Goal: Communication & Community: Share content

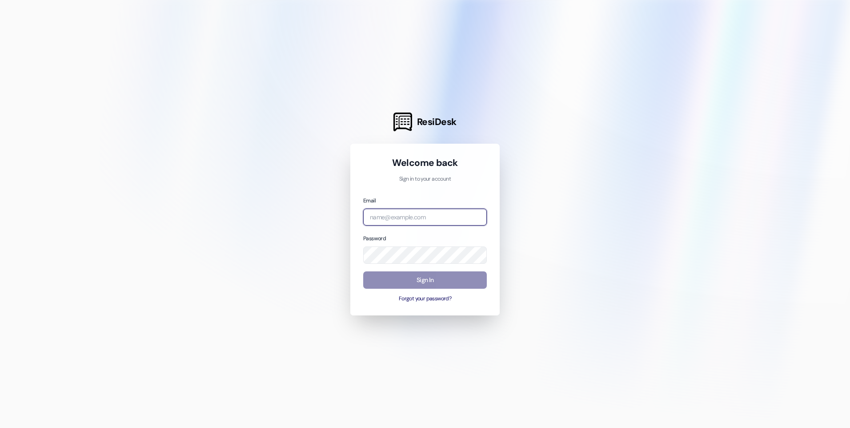
type input "[PERSON_NAME][EMAIL_ADDRESS][DOMAIN_NAME]"
click at [415, 284] on button "Sign In" at bounding box center [425, 279] width 124 height 17
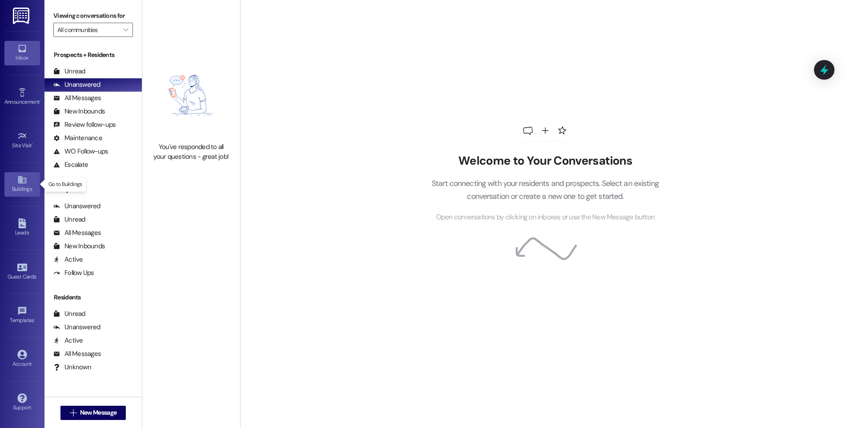
click at [24, 183] on icon at bounding box center [22, 180] width 8 height 8
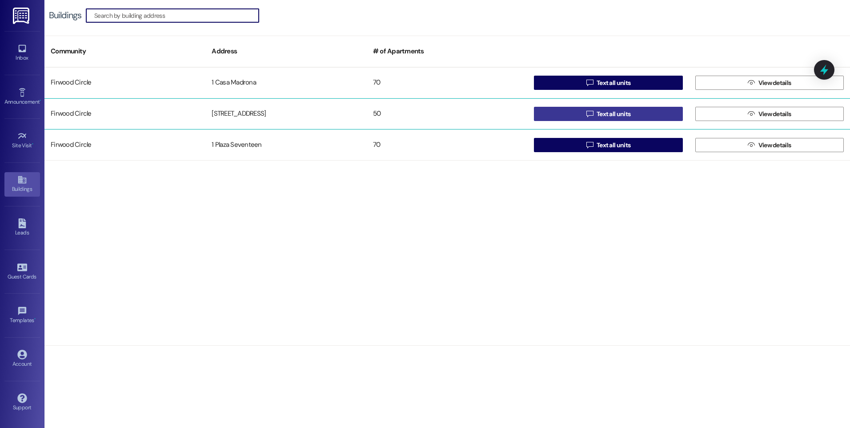
click at [612, 115] on span "Text all units" at bounding box center [613, 113] width 34 height 9
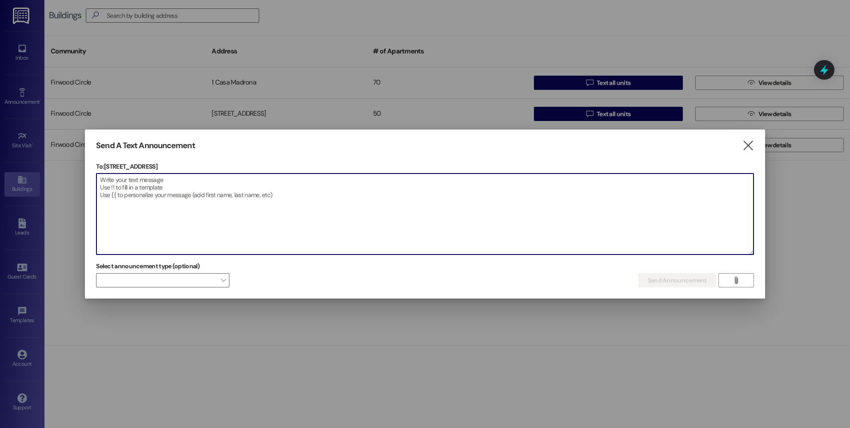
click at [102, 179] on textarea at bounding box center [424, 213] width 657 height 81
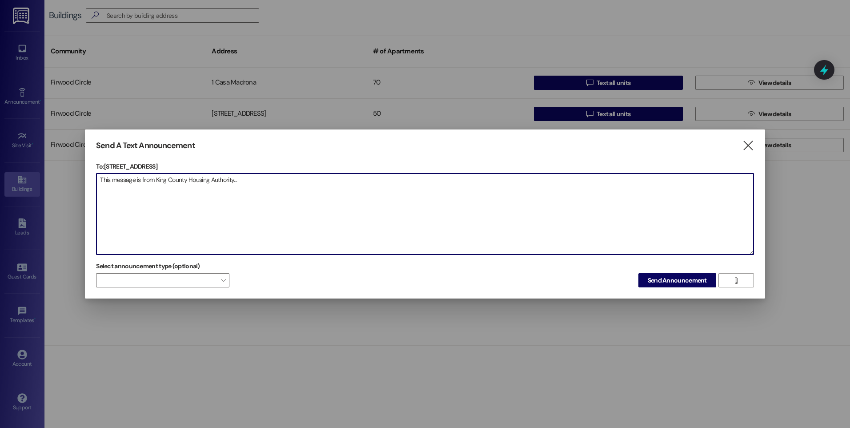
paste textarea "The annual Welcome Back 2 School event is from 3-6 p.m., [DATE] [DATE] at [GEOG…"
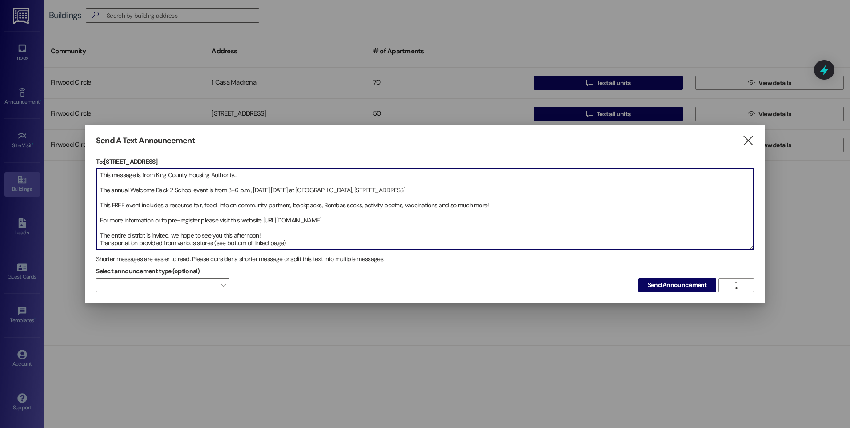
scroll to position [44, 0]
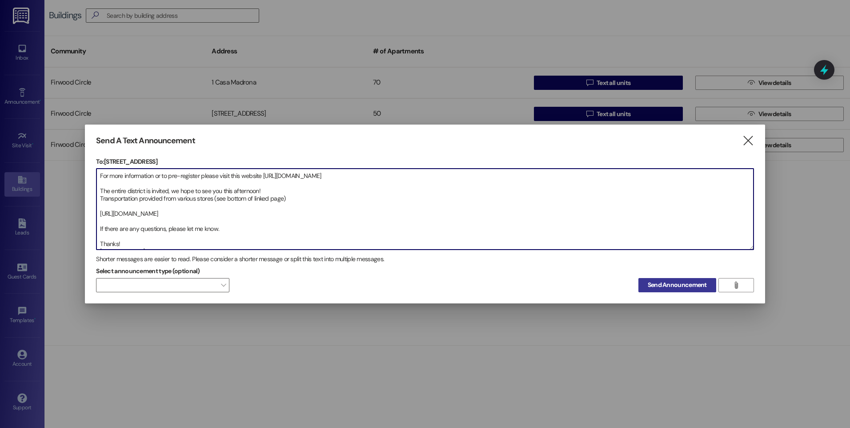
type textarea "This message is from King County Housing Authority... The annual Welcome Back 2…"
click at [653, 284] on span "Send Announcement" at bounding box center [677, 284] width 59 height 9
